Goal: Complete application form

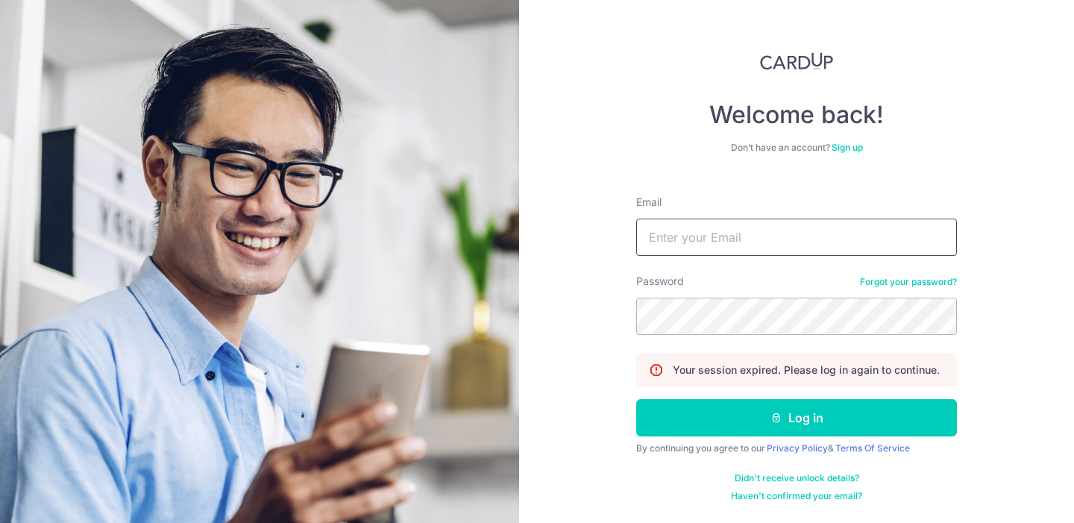
click at [701, 238] on input "Email" at bounding box center [796, 237] width 321 height 37
type input "[EMAIL_ADDRESS][DOMAIN_NAME]"
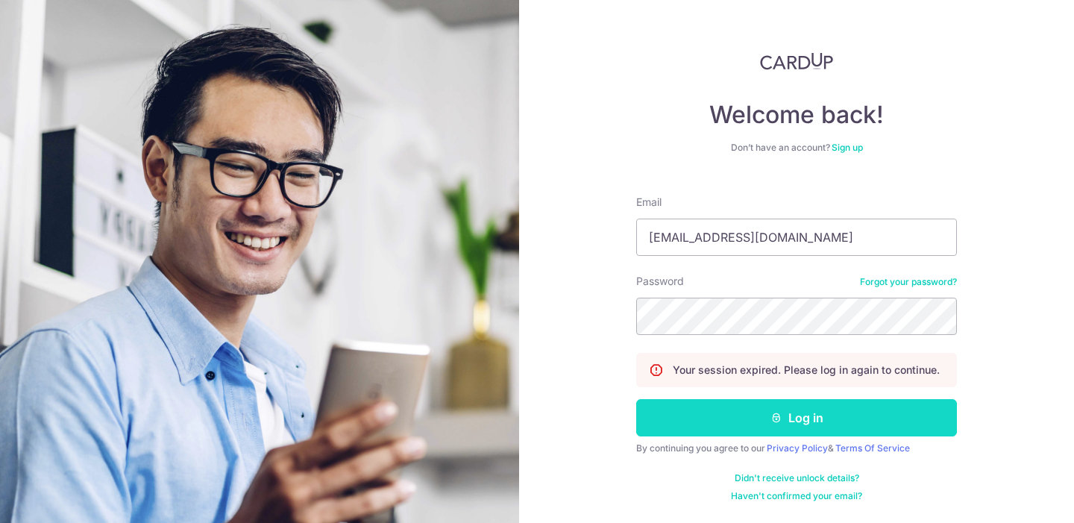
click at [718, 420] on button "Log in" at bounding box center [796, 417] width 321 height 37
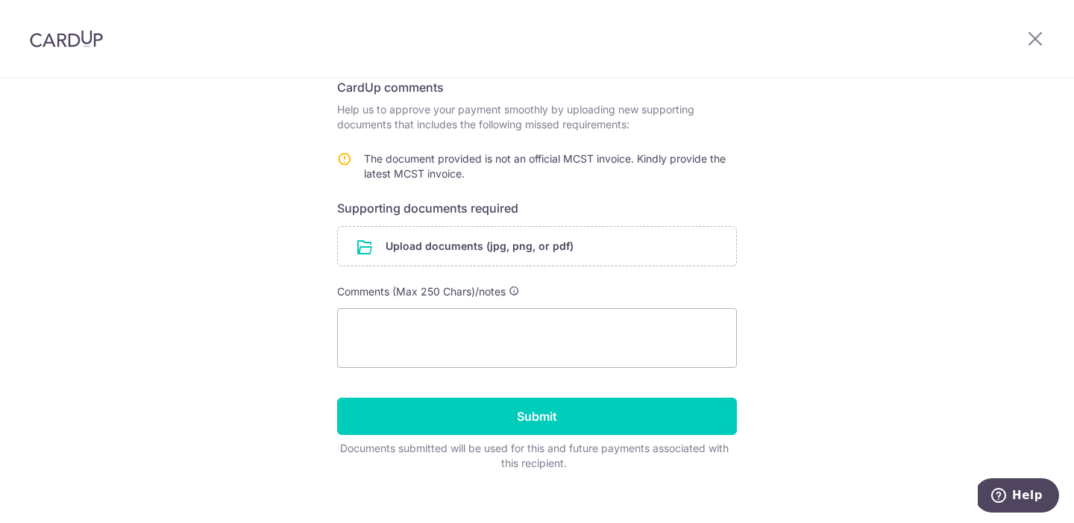
scroll to position [255, 0]
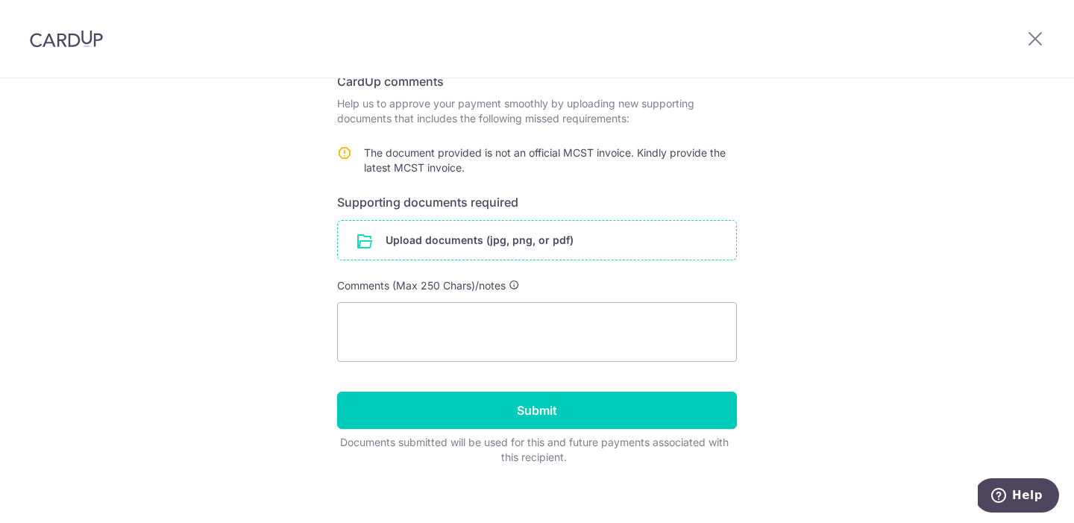
click at [498, 240] on input "file" at bounding box center [537, 240] width 398 height 39
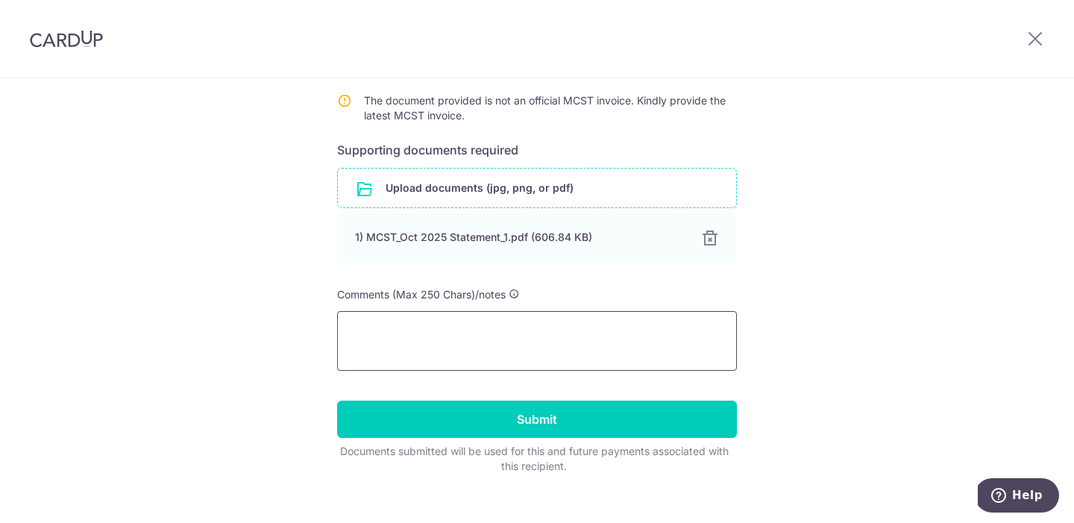
scroll to position [313, 0]
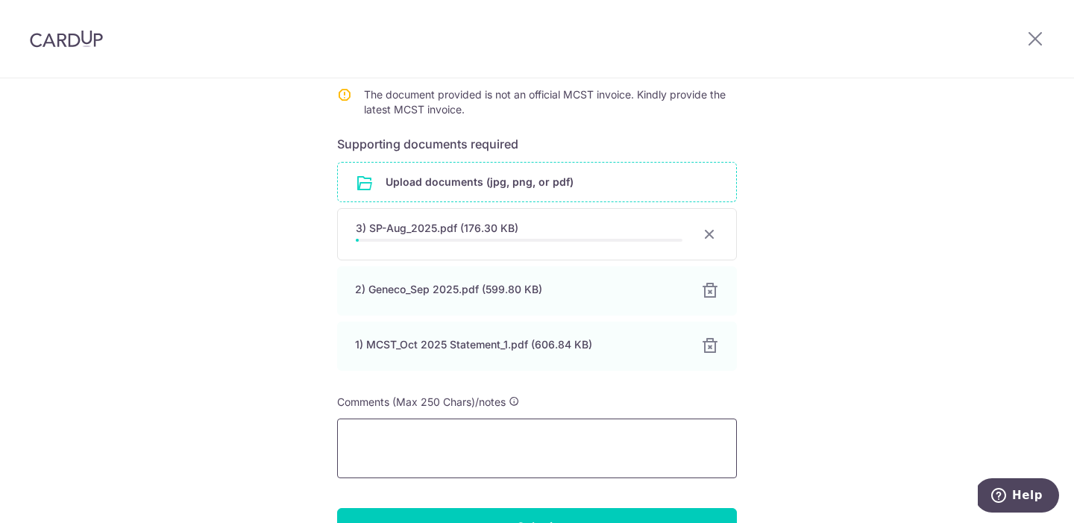
click at [389, 435] on textarea at bounding box center [537, 449] width 400 height 60
type textarea "U"
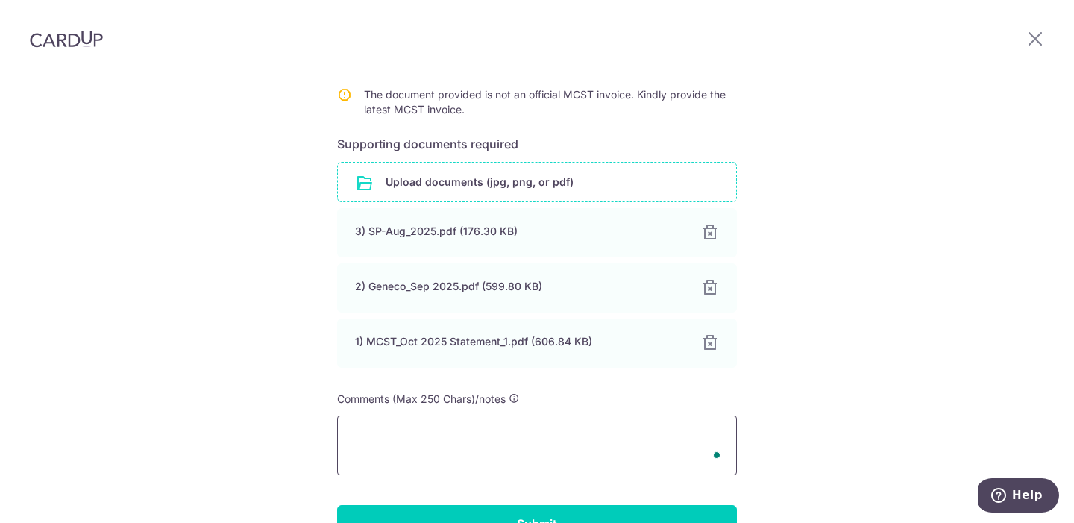
type textarea "U"
click at [413, 439] on textarea "Attached latest maintenance fees invoice." at bounding box center [537, 446] width 400 height 60
click at [619, 433] on textarea "Attached the latest maintenance fees invoice." at bounding box center [537, 446] width 400 height 60
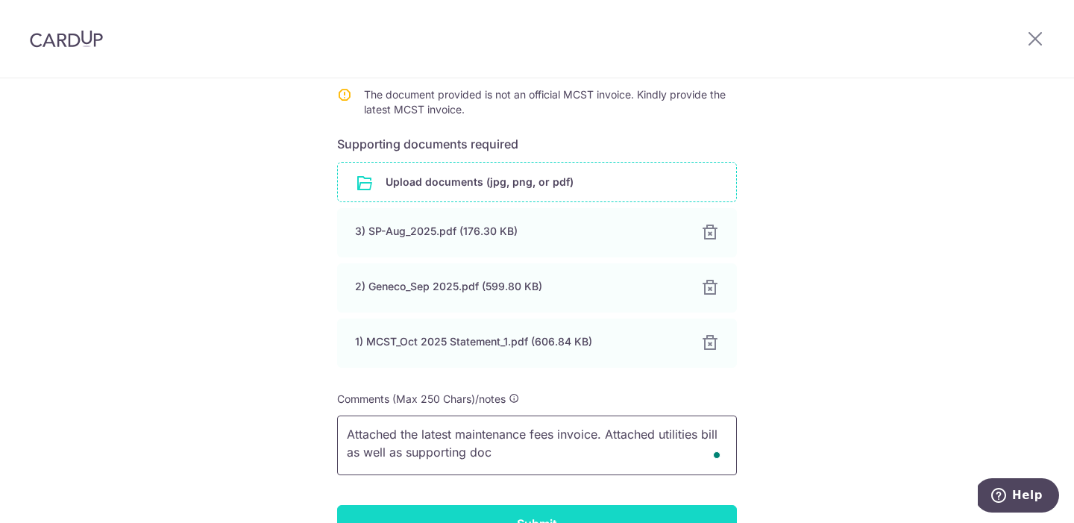
type textarea "Attached the latest maintenance fees invoice. Attached utilities bill as well a…"
click at [542, 512] on input "Submit" at bounding box center [537, 523] width 400 height 37
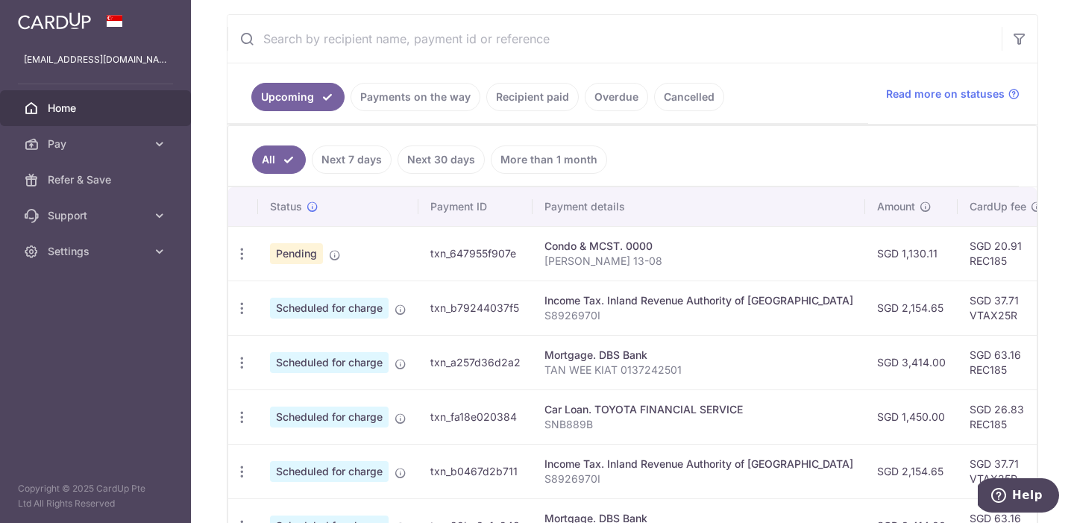
scroll to position [324, 0]
